Goal: Find specific page/section: Find specific page/section

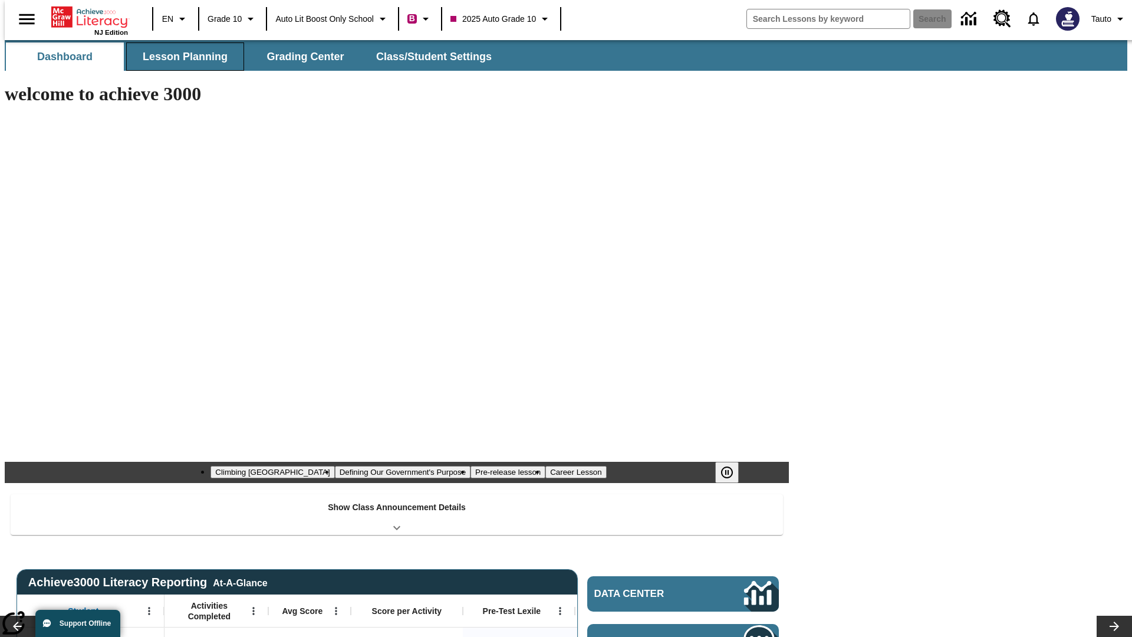
click at [180, 57] on button "Lesson Planning" at bounding box center [185, 56] width 118 height 28
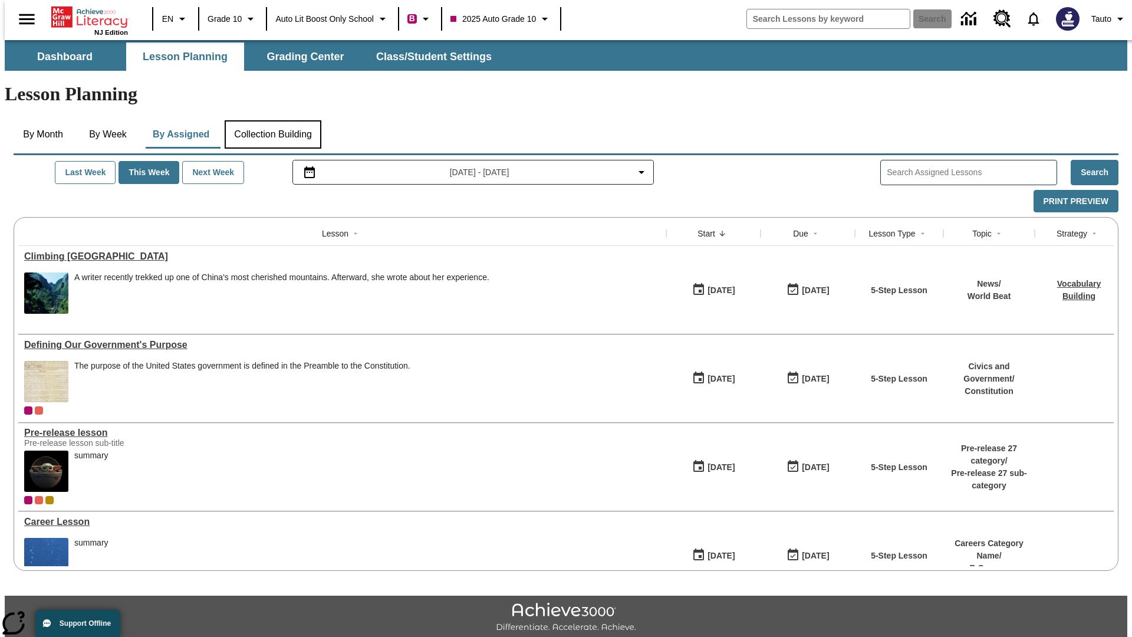
click at [272, 120] on button "Collection Building" at bounding box center [273, 134] width 97 height 28
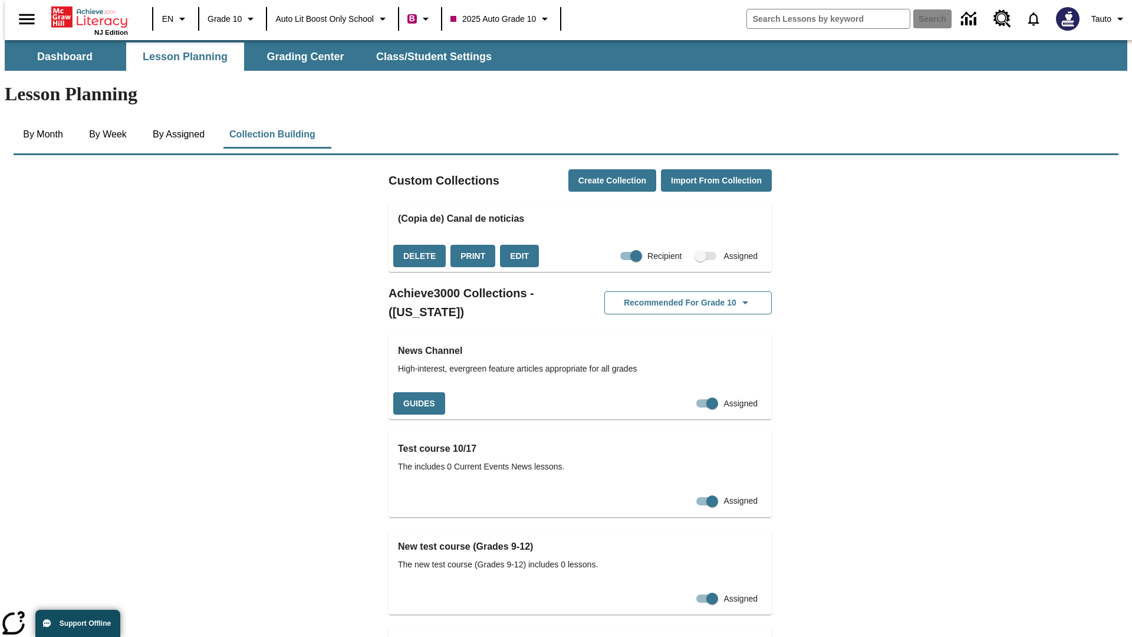
checkbox input "true"
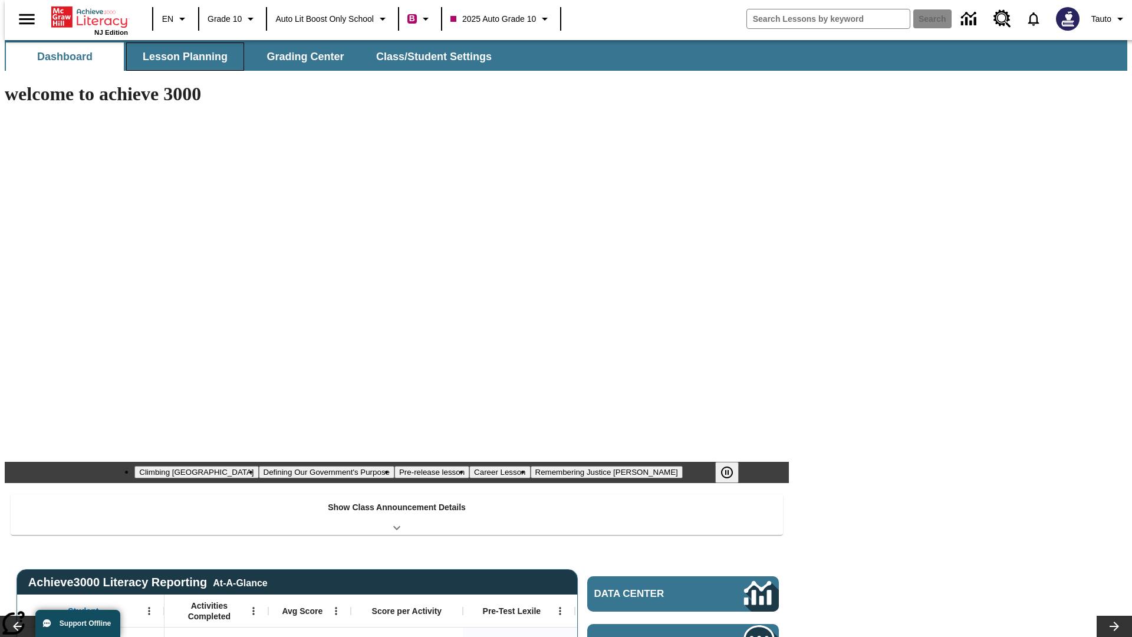
click at [180, 57] on button "Lesson Planning" at bounding box center [185, 56] width 118 height 28
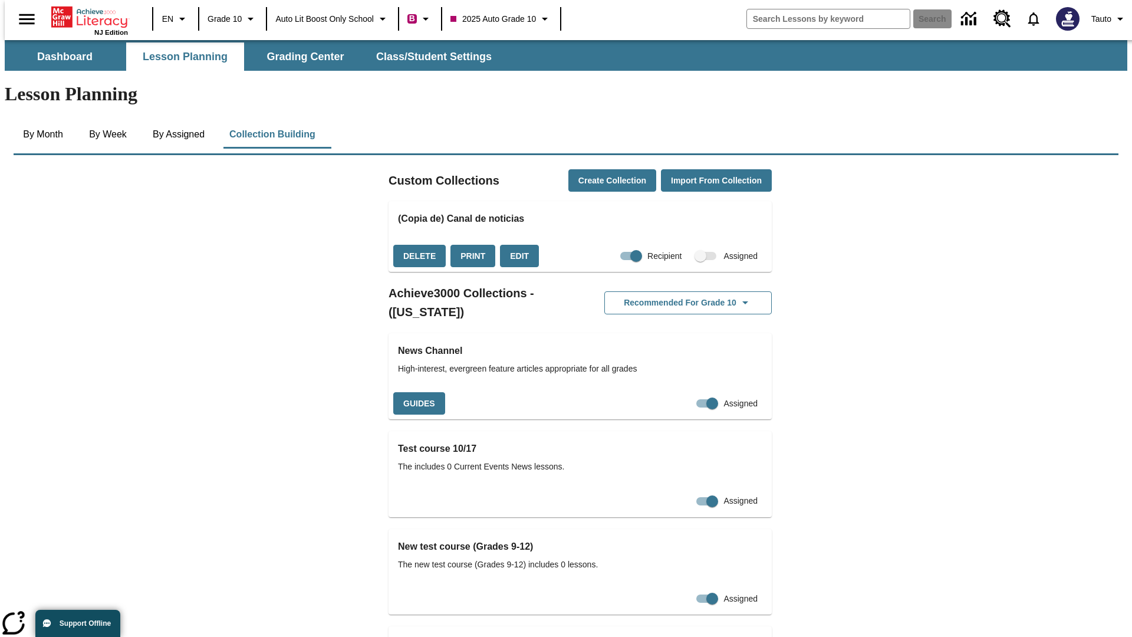
checkbox input "false"
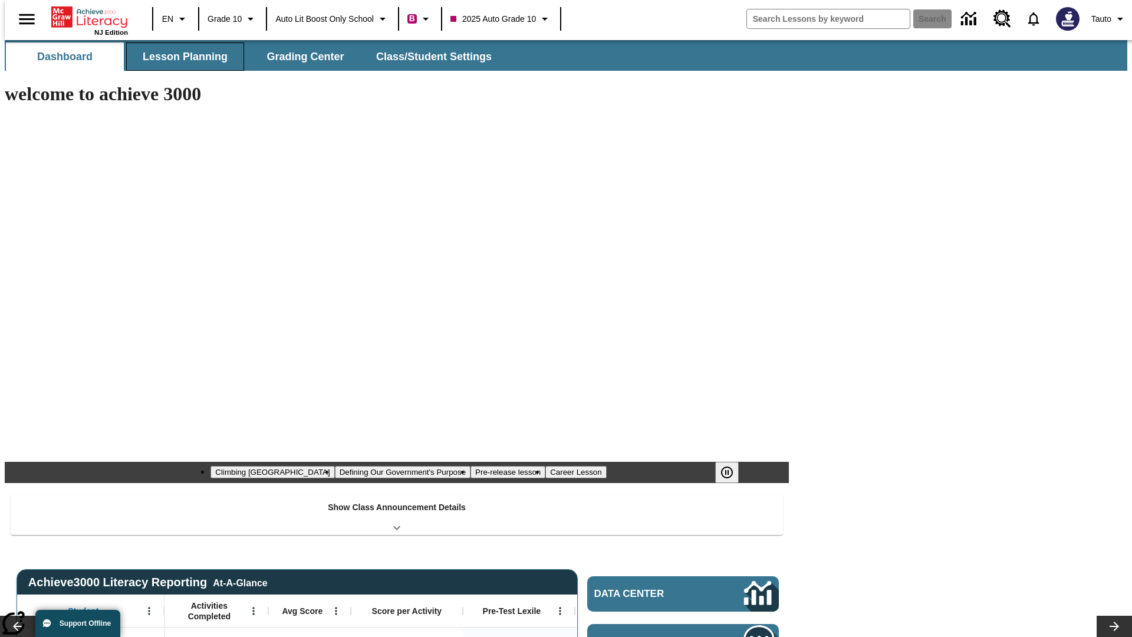
click at [180, 57] on button "Lesson Planning" at bounding box center [185, 56] width 118 height 28
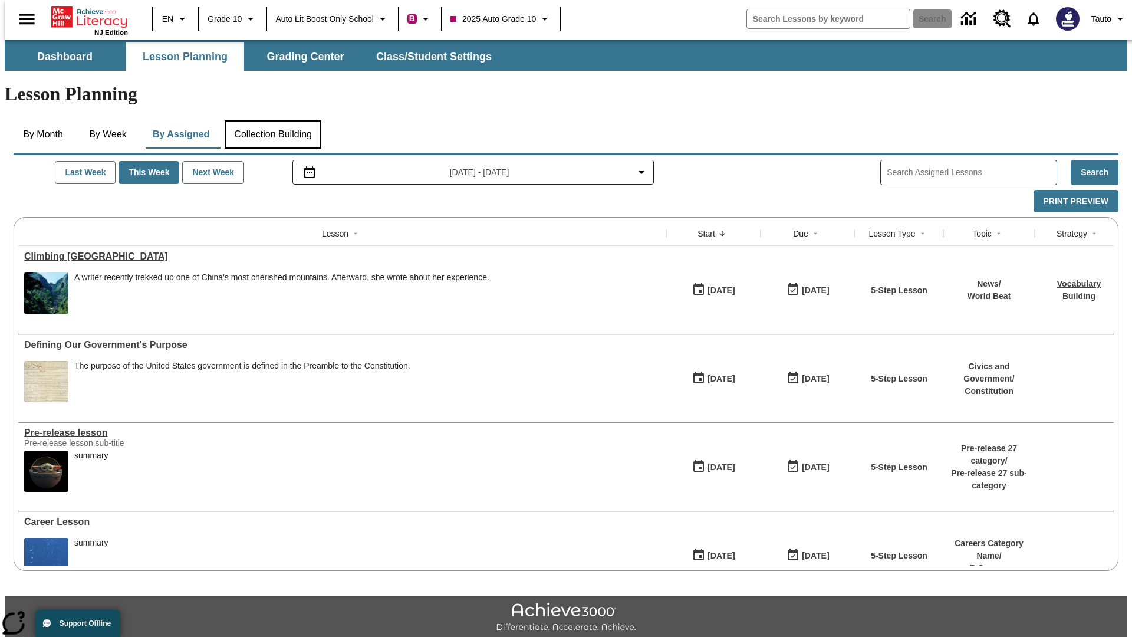
click at [272, 120] on button "Collection Building" at bounding box center [273, 134] width 97 height 28
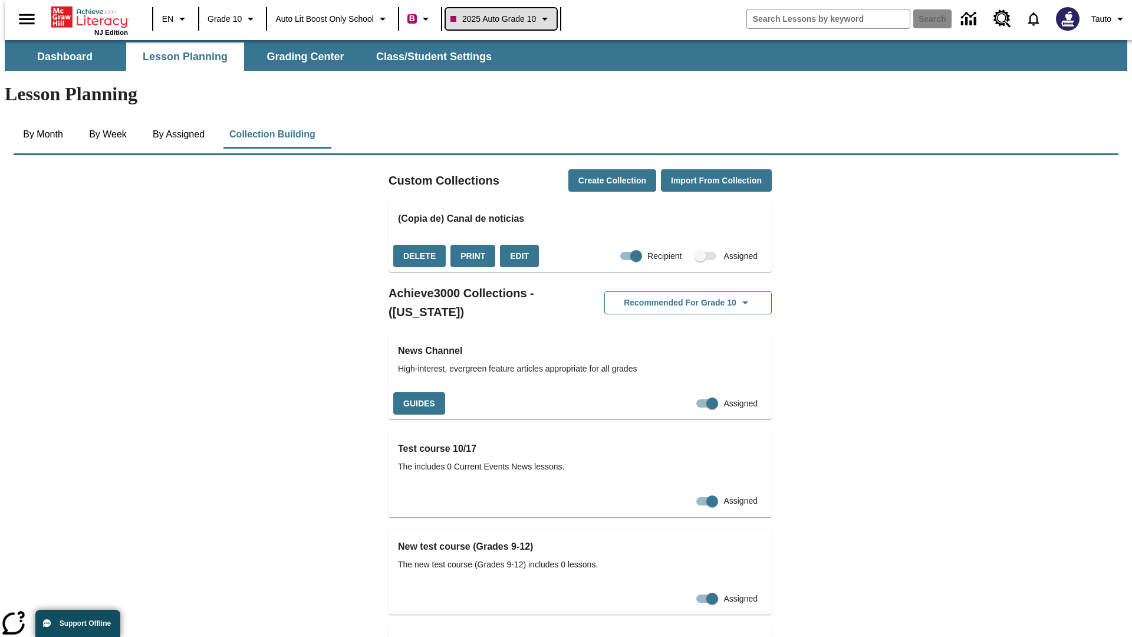
click at [505, 19] on span "2025 Auto Grade 10" at bounding box center [494, 19] width 86 height 12
